Goal: Information Seeking & Learning: Learn about a topic

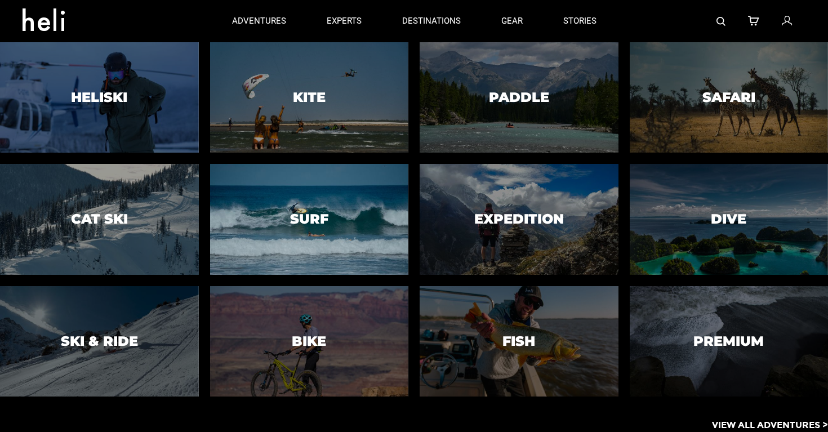
click at [365, 213] on div at bounding box center [309, 219] width 203 height 113
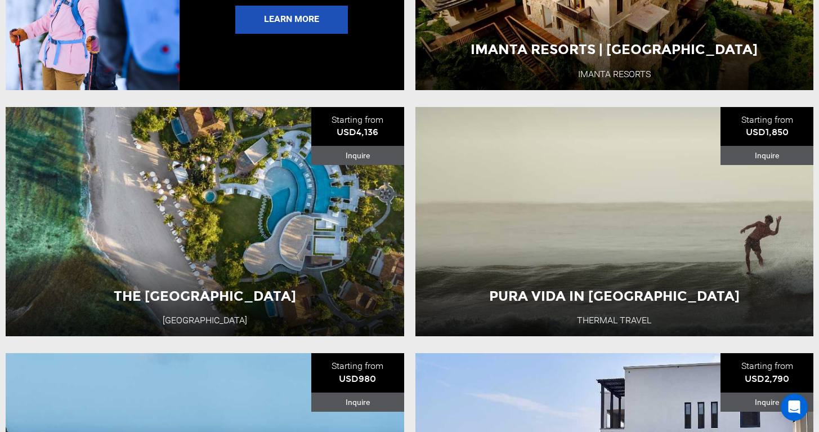
scroll to position [2331, 0]
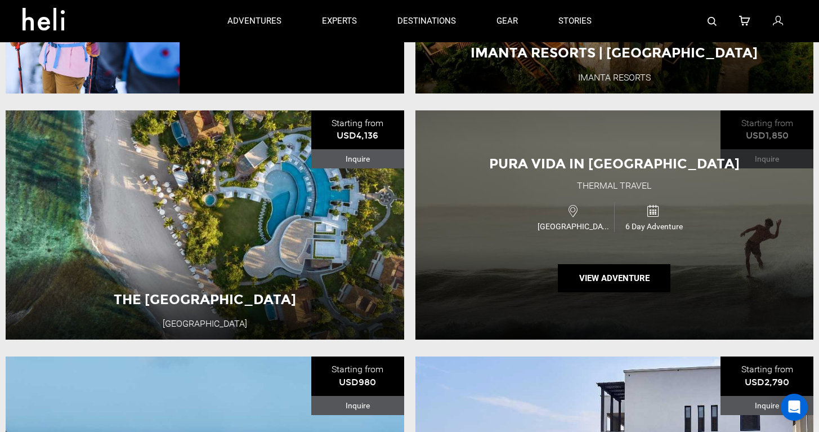
click at [490, 239] on div "Pura Vida in [GEOGRAPHIC_DATA] Thermal Travel [GEOGRAPHIC_DATA] 6 Day Adventure…" at bounding box center [615, 224] width 399 height 229
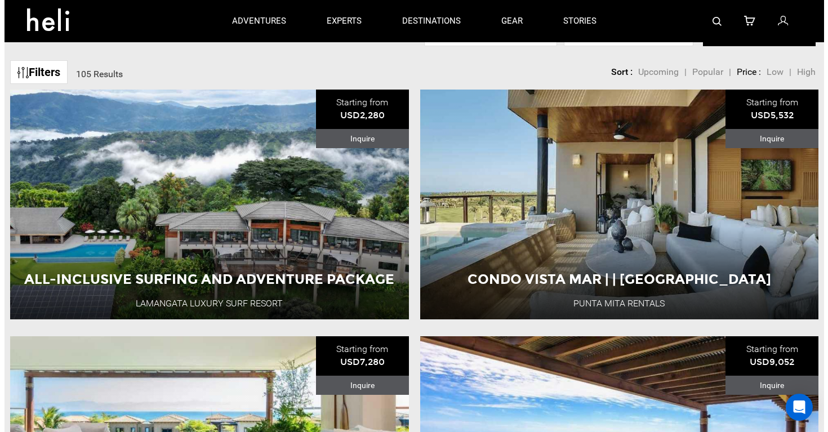
scroll to position [285, 0]
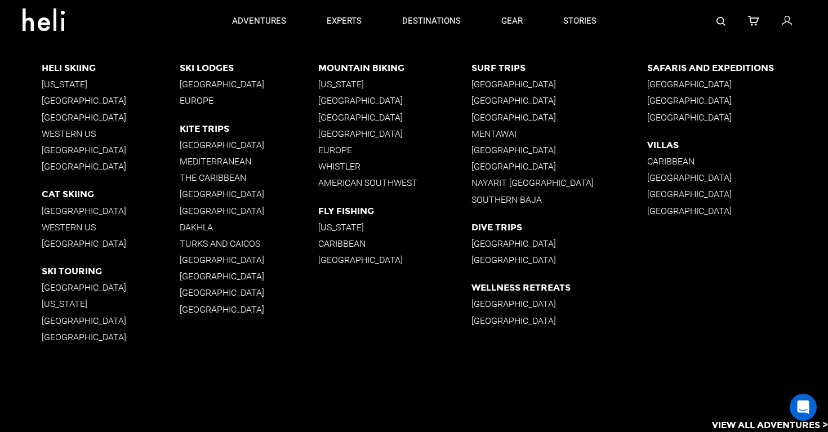
click at [514, 79] on p "[GEOGRAPHIC_DATA]" at bounding box center [559, 84] width 176 height 11
click at [514, 100] on p "[GEOGRAPHIC_DATA]" at bounding box center [559, 100] width 176 height 11
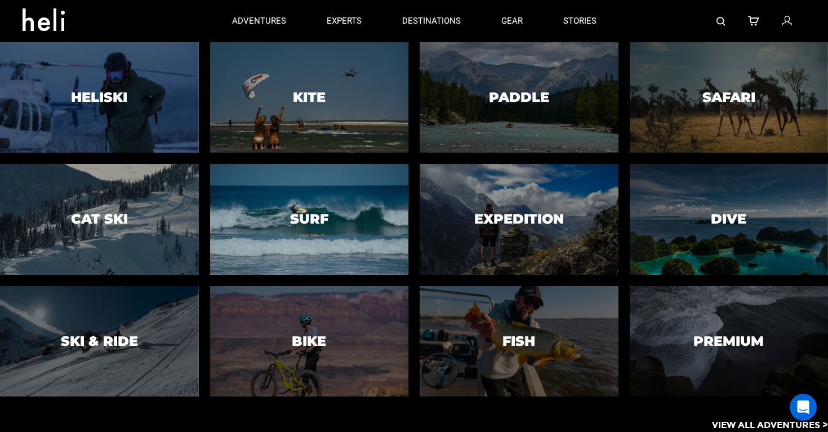
click at [276, 204] on div at bounding box center [309, 219] width 203 height 113
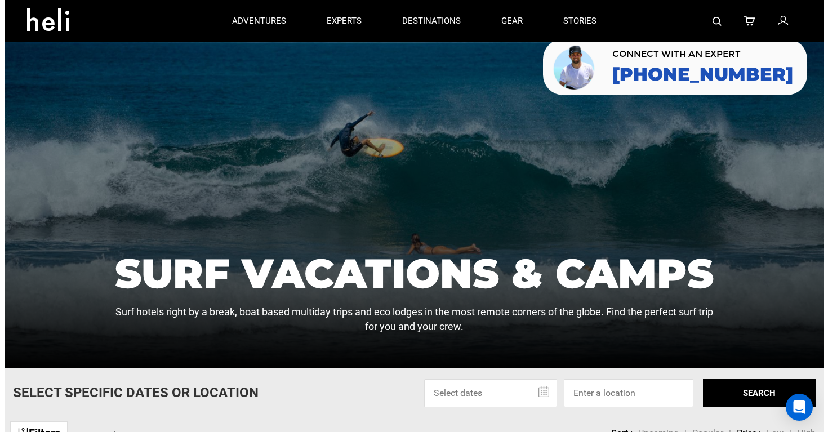
scroll to position [23, 0]
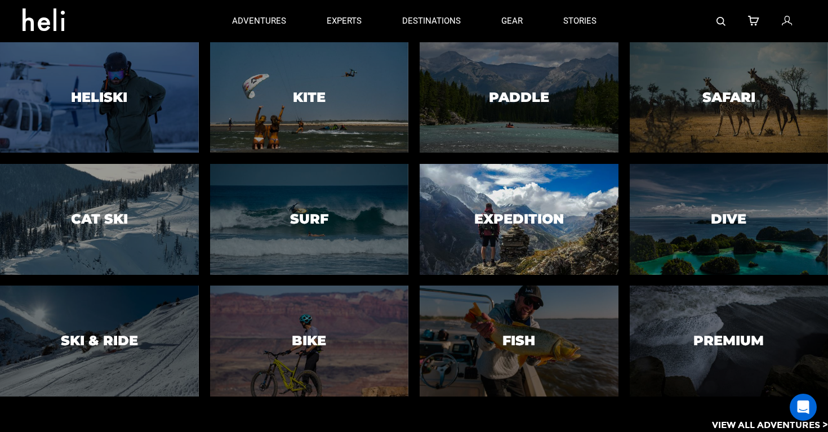
click at [540, 214] on h3 "Expedition" at bounding box center [519, 219] width 90 height 15
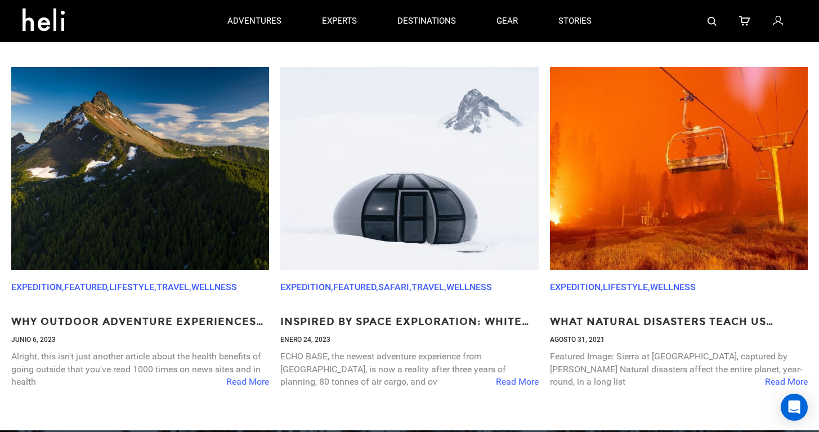
scroll to position [731, 0]
